Goal: Task Accomplishment & Management: Manage account settings

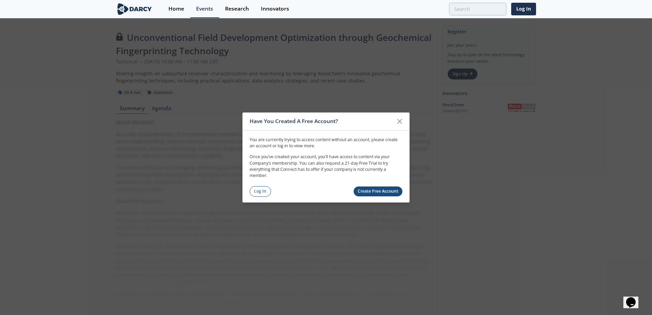
drag, startPoint x: 263, startPoint y: 192, endPoint x: 323, endPoint y: 187, distance: 59.5
click at [263, 192] on link "Log In" at bounding box center [260, 191] width 21 height 11
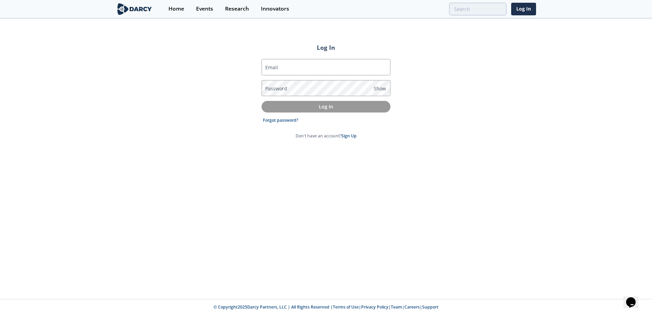
type input "fred.fard@vitalenergy.com"
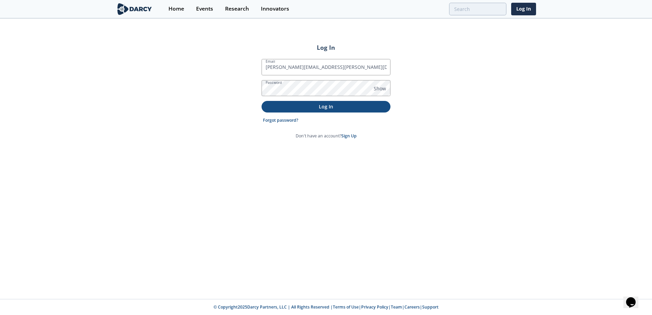
click at [304, 104] on p "Log In" at bounding box center [325, 106] width 119 height 7
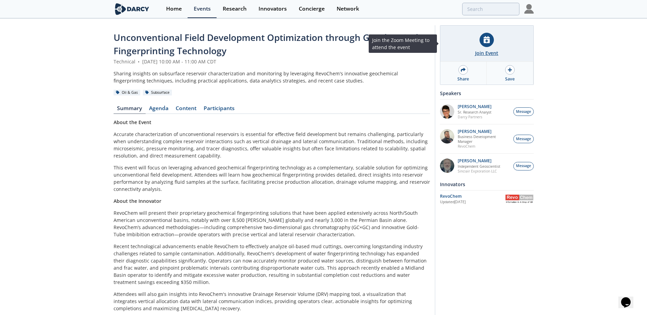
click at [484, 41] on icon at bounding box center [486, 39] width 6 height 7
